Goal: Information Seeking & Learning: Understand process/instructions

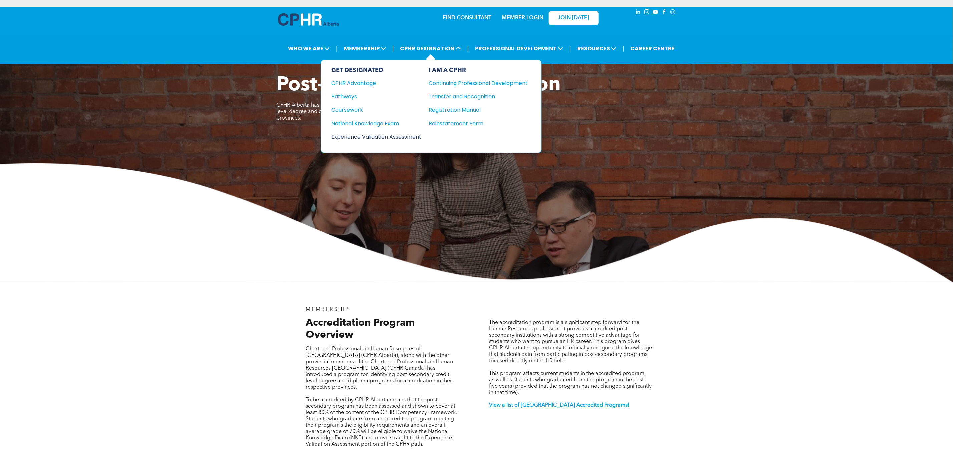
click at [413, 136] on div "Experience Validation Assessment" at bounding box center [372, 136] width 81 height 8
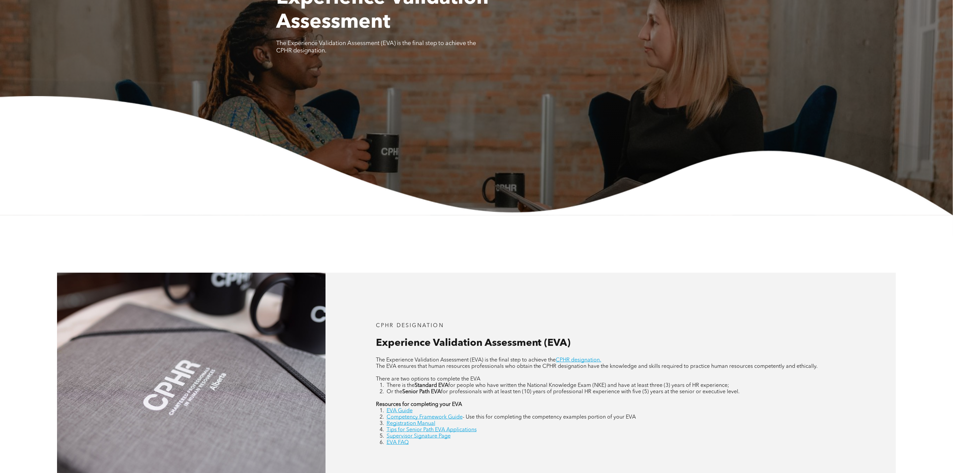
scroll to position [250, 0]
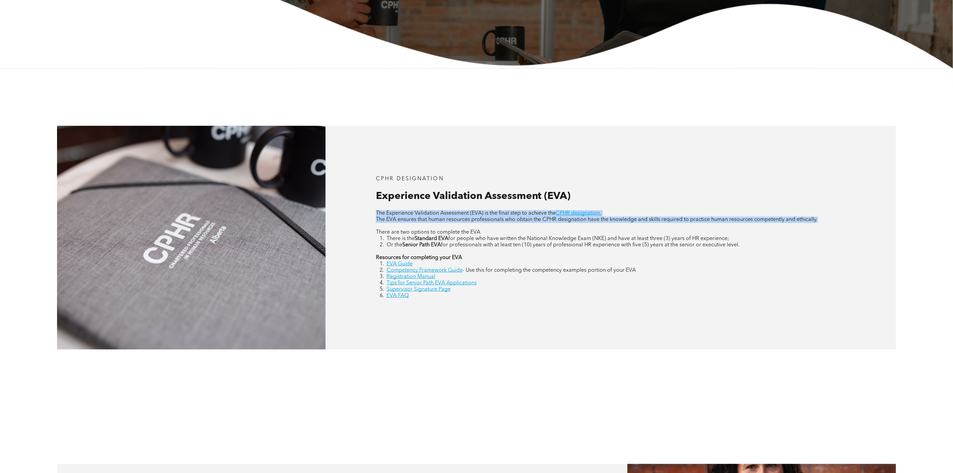
drag, startPoint x: 376, startPoint y: 213, endPoint x: 410, endPoint y: 229, distance: 37.6
click at [410, 229] on div "The Experience Validation Assessment (EVA) is the final step to achieve the CPH…" at bounding box center [611, 254] width 470 height 89
click at [410, 229] on p at bounding box center [611, 226] width 470 height 6
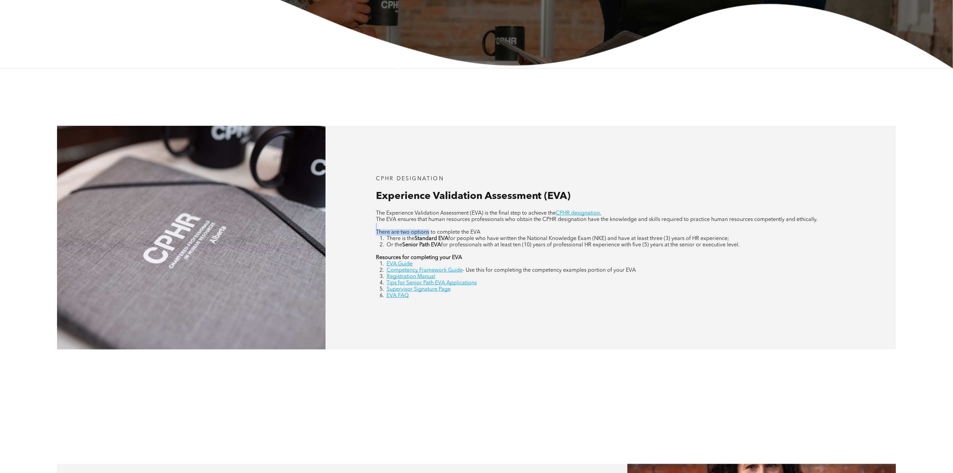
drag, startPoint x: 410, startPoint y: 229, endPoint x: 417, endPoint y: 236, distance: 9.4
click at [417, 236] on div "The Experience Validation Assessment (EVA) is the final step to achieve the CPH…" at bounding box center [611, 254] width 470 height 89
click at [383, 208] on div "CPHR DESIGNATION Experience Validation Assessment (EVA) The Experience Validati…" at bounding box center [611, 238] width 571 height 224
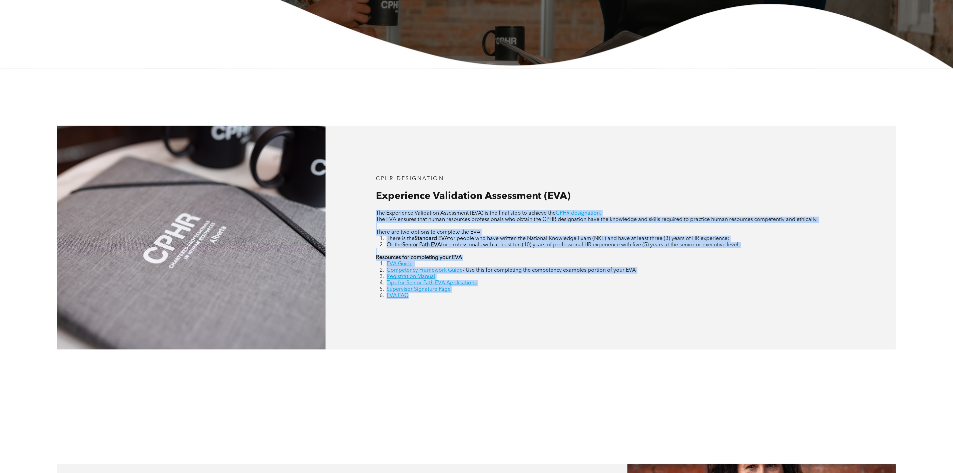
drag, startPoint x: 375, startPoint y: 213, endPoint x: 451, endPoint y: 304, distance: 118.7
click at [451, 304] on div "CPHR DESIGNATION Experience Validation Assessment (EVA) The Experience Validati…" at bounding box center [611, 238] width 571 height 224
copy div "The Experience Validation Assessment (EVA) is the final step to achieve the CPH…"
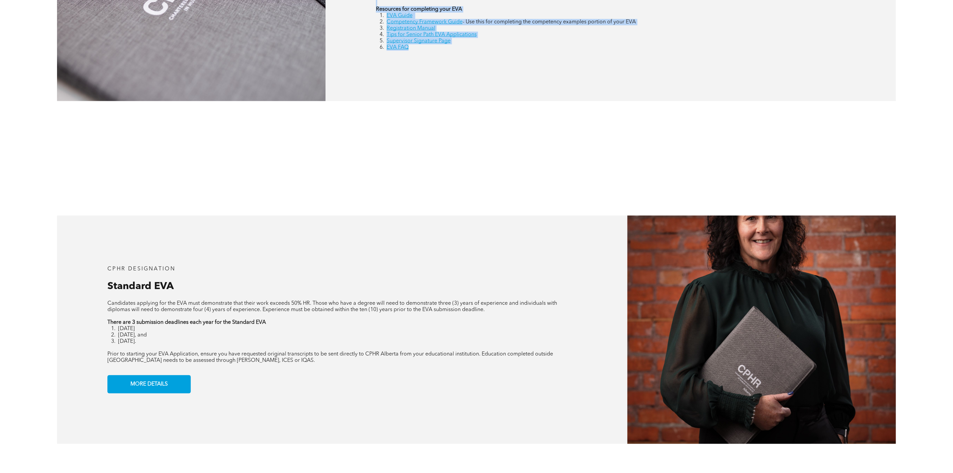
scroll to position [651, 0]
